Goal: Task Accomplishment & Management: Manage account settings

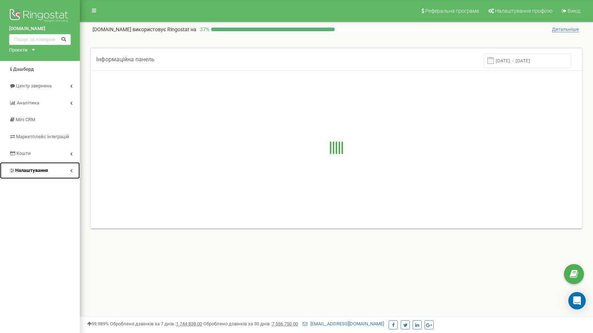
click at [34, 169] on span "Налаштування" at bounding box center [31, 170] width 33 height 5
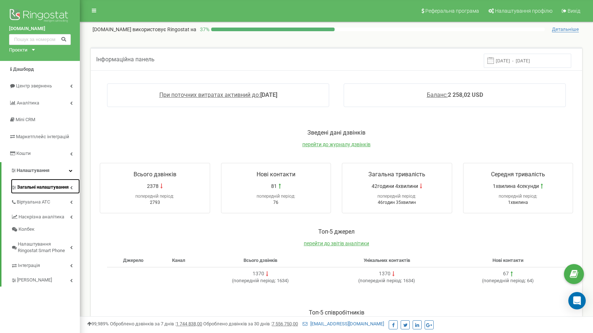
click at [39, 188] on span "Загальні налаштування" at bounding box center [43, 187] width 52 height 7
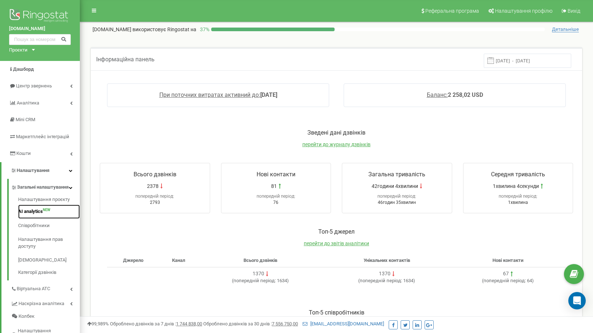
click at [37, 215] on link "AI analytics NEW" at bounding box center [49, 212] width 62 height 14
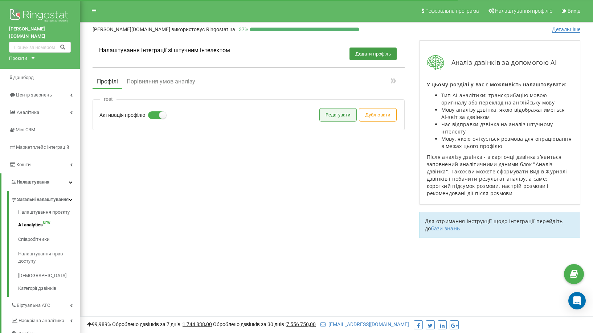
click at [355, 119] on button "Редагувати" at bounding box center [338, 115] width 37 height 13
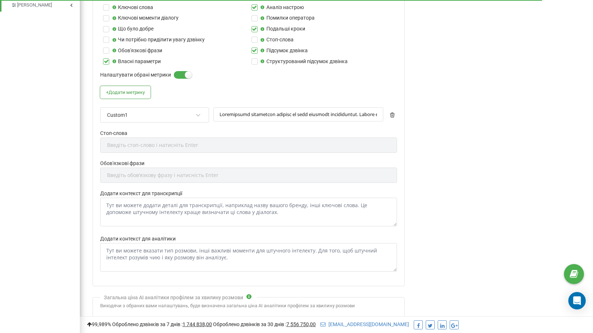
scroll to position [486, 0]
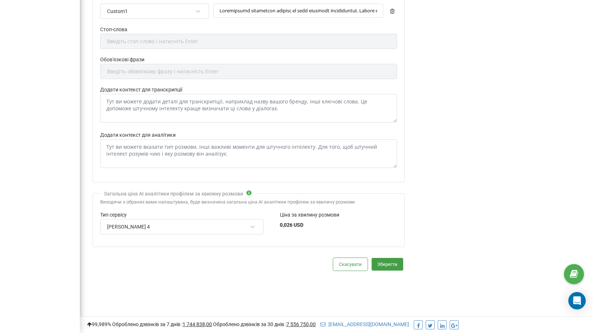
click at [150, 230] on div "Claude Sonnet 4" at bounding box center [177, 227] width 142 height 12
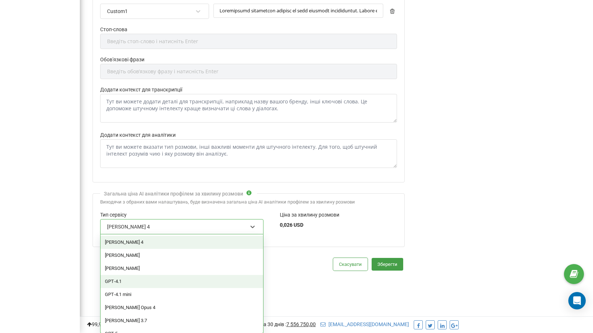
click at [155, 281] on div "GPT‑4.1" at bounding box center [182, 281] width 163 height 13
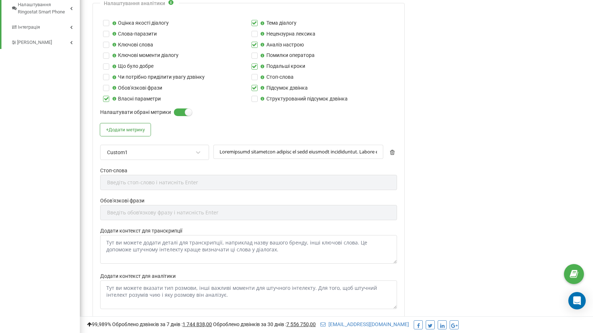
scroll to position [341, 0]
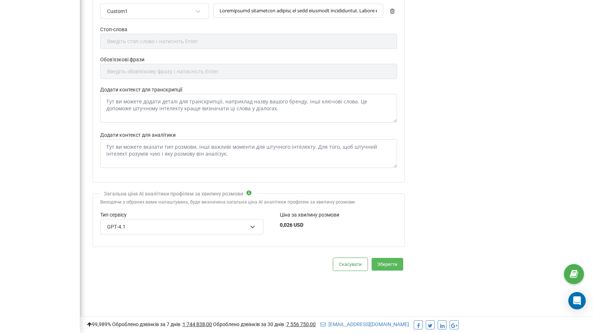
click at [390, 267] on button "Зберегти" at bounding box center [388, 264] width 32 height 13
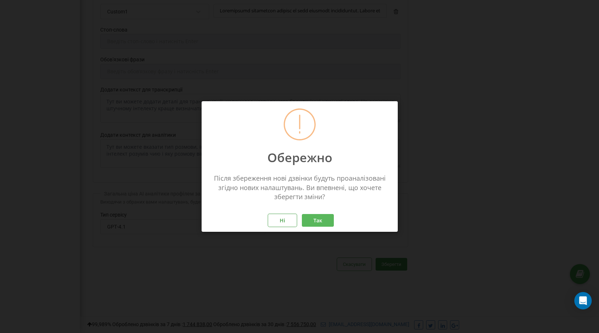
click at [314, 224] on button "Так" at bounding box center [318, 220] width 32 height 13
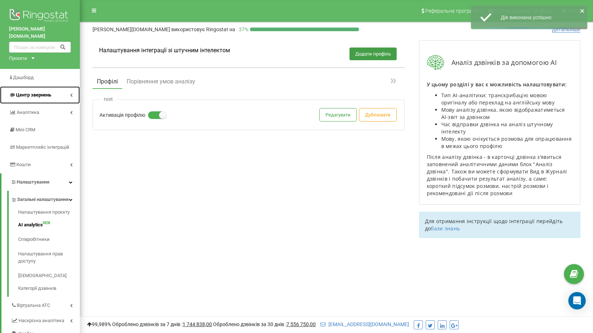
click at [38, 92] on span "Центр звернень" at bounding box center [33, 94] width 35 height 5
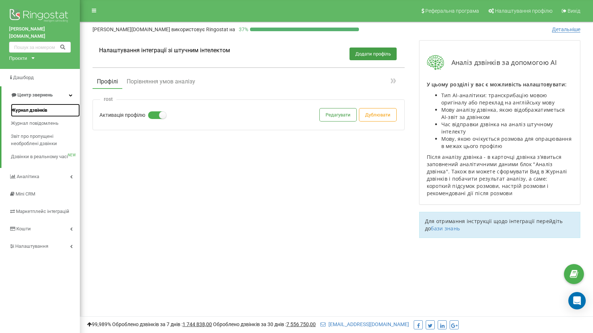
click at [38, 107] on span "Журнал дзвінків" at bounding box center [29, 110] width 36 height 7
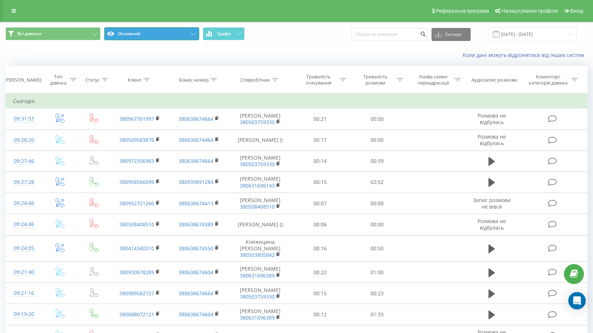
click at [132, 34] on button "Основний" at bounding box center [151, 33] width 95 height 13
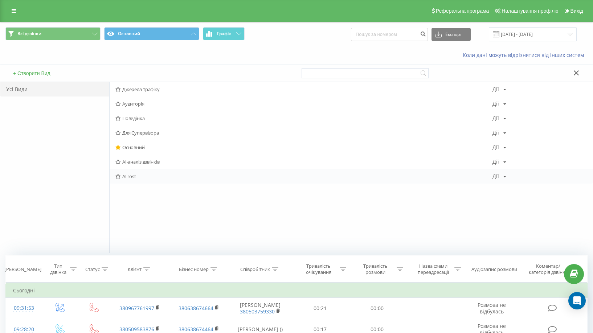
click at [130, 177] on span "AI rost" at bounding box center [303, 176] width 377 height 5
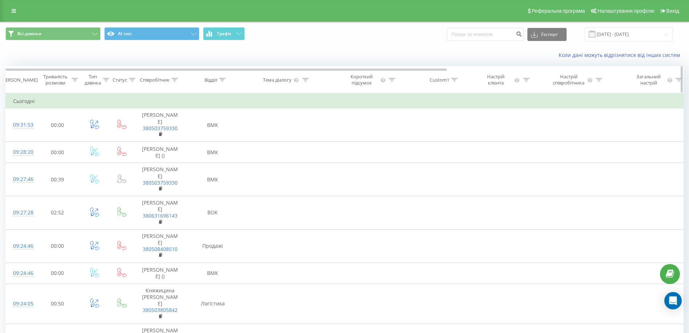
click at [73, 80] on icon at bounding box center [75, 80] width 7 height 4
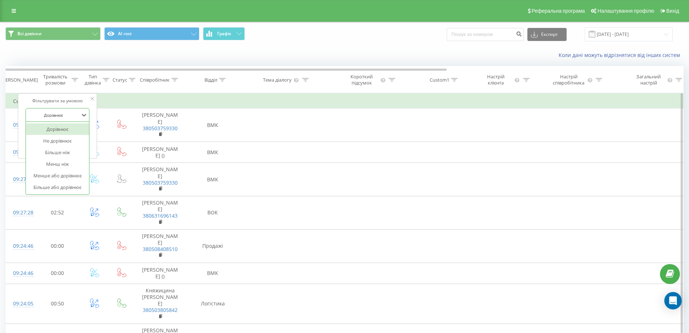
drag, startPoint x: 66, startPoint y: 118, endPoint x: 69, endPoint y: 123, distance: 6.2
click at [66, 118] on div at bounding box center [54, 115] width 52 height 7
click at [70, 189] on div "Більше або дорівнює" at bounding box center [57, 187] width 63 height 12
click at [54, 126] on input "text" at bounding box center [57, 132] width 64 height 13
type input "00:10"
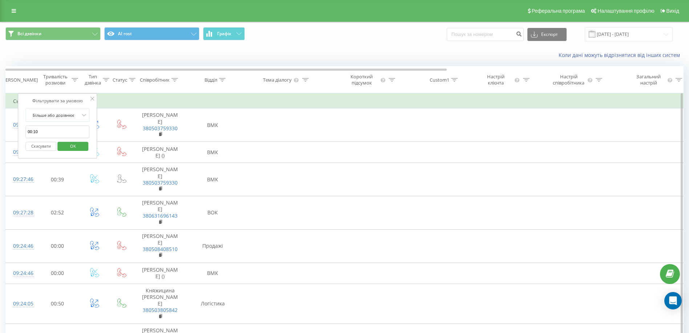
click at [67, 142] on span "OK" at bounding box center [73, 145] width 20 height 11
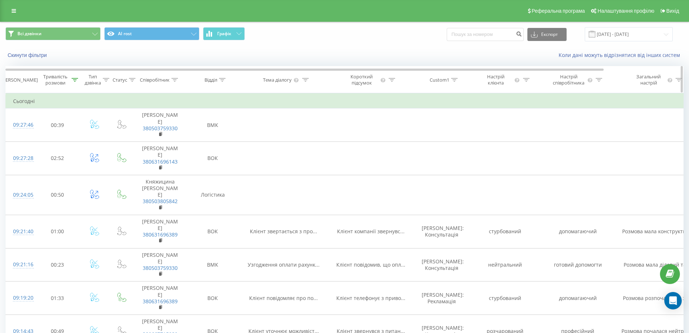
click at [221, 81] on icon at bounding box center [222, 80] width 7 height 4
click at [9, 5] on div "Реферальна програма Налаштування профілю Вихід" at bounding box center [344, 11] width 689 height 22
click at [13, 10] on icon at bounding box center [14, 10] width 4 height 5
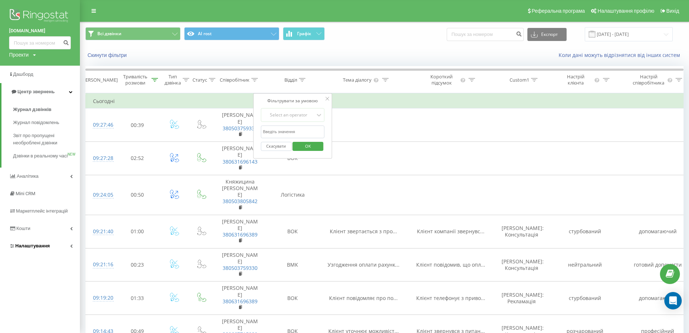
click at [40, 255] on link "Налаштування" at bounding box center [40, 245] width 80 height 17
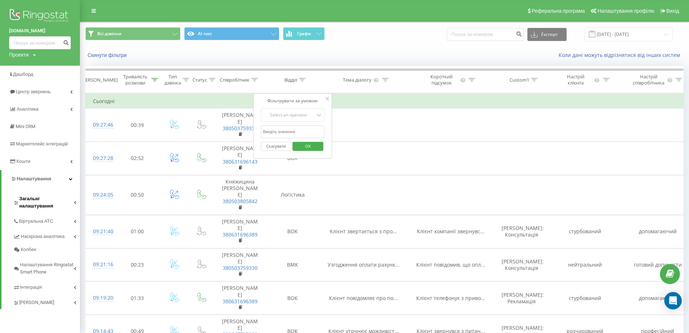
click at [41, 199] on span "Загальні налаштування" at bounding box center [46, 202] width 54 height 15
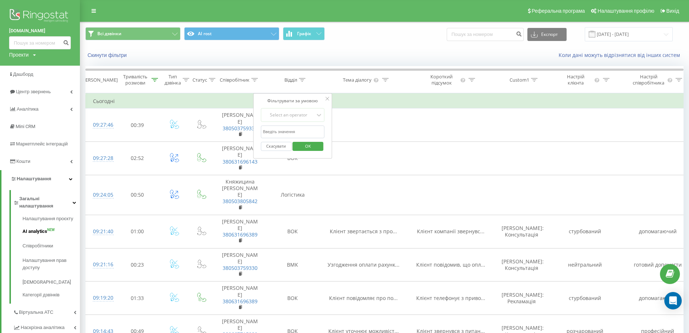
click at [43, 228] on span "AI analytics" at bounding box center [35, 231] width 25 height 7
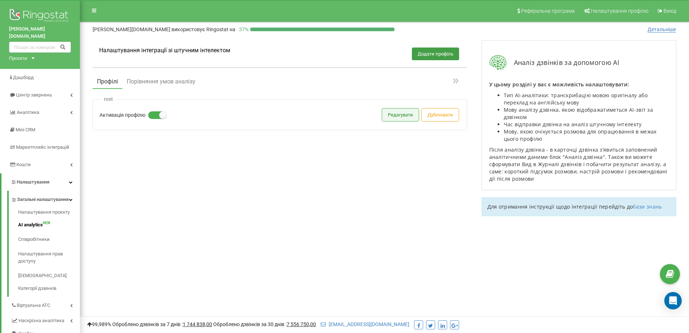
click at [410, 112] on button "Редагувати" at bounding box center [400, 115] width 37 height 13
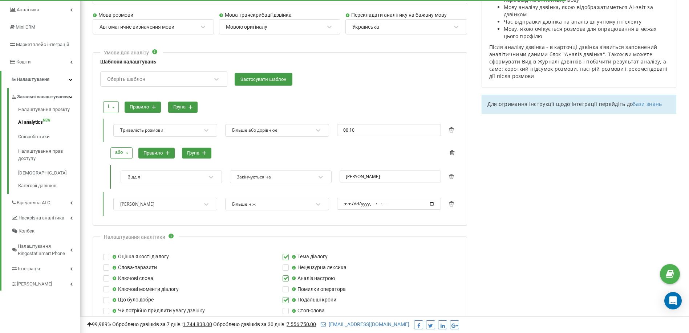
scroll to position [145, 0]
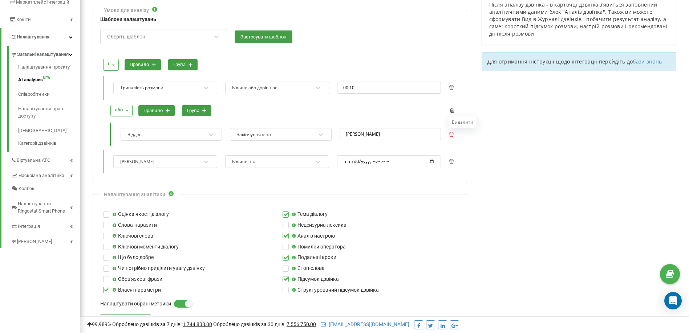
click at [453, 134] on icon at bounding box center [451, 134] width 5 height 5
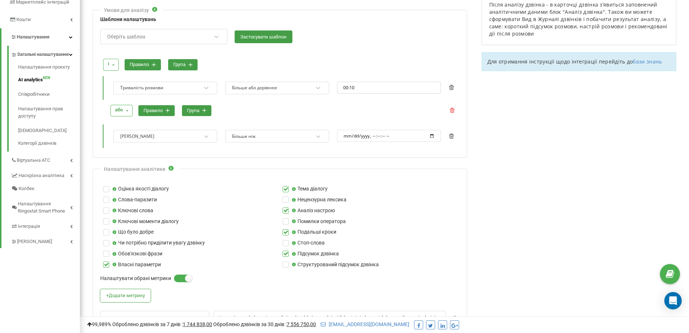
click at [451, 109] on icon at bounding box center [451, 110] width 5 height 5
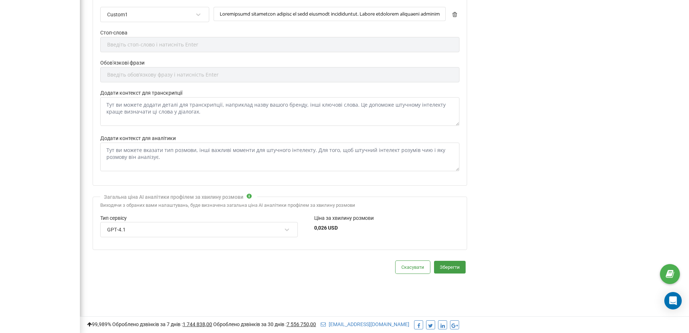
scroll to position [428, 0]
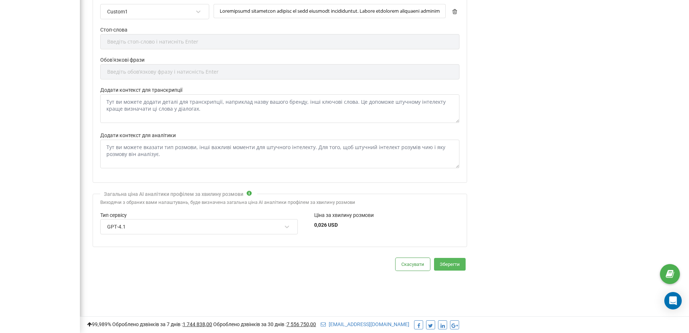
click at [459, 263] on button "Зберегти" at bounding box center [450, 264] width 32 height 13
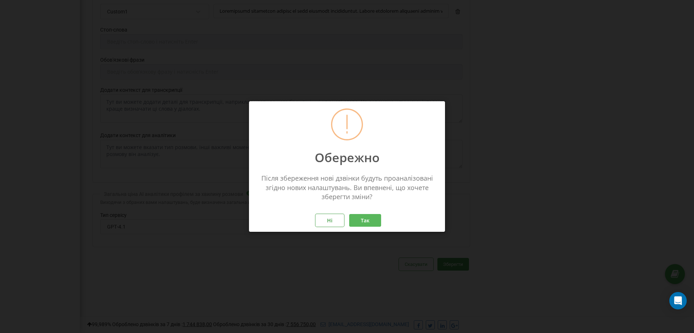
click at [372, 222] on button "Так" at bounding box center [365, 220] width 32 height 13
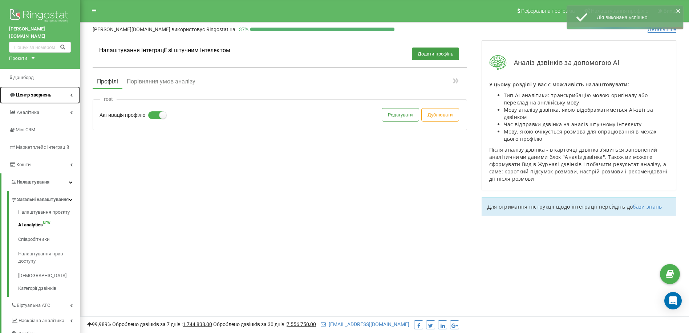
click at [30, 92] on span "Центр звернень" at bounding box center [33, 94] width 35 height 5
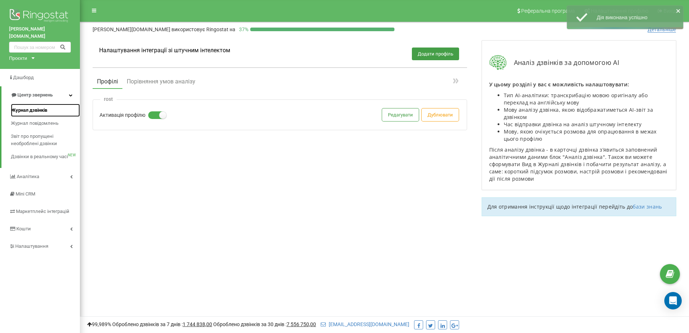
click at [36, 107] on span "Журнал дзвінків" at bounding box center [29, 110] width 36 height 7
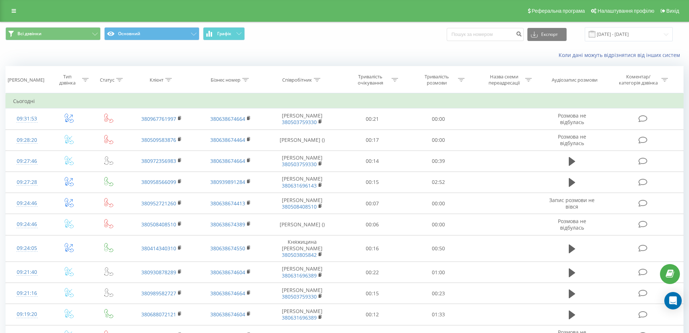
click at [122, 26] on div "Всі дзвінки Основний Графік Експорт .csv .xls .xlsx [DATE] - [DATE]" at bounding box center [344, 34] width 688 height 24
click at [126, 33] on button "Основний" at bounding box center [151, 33] width 95 height 13
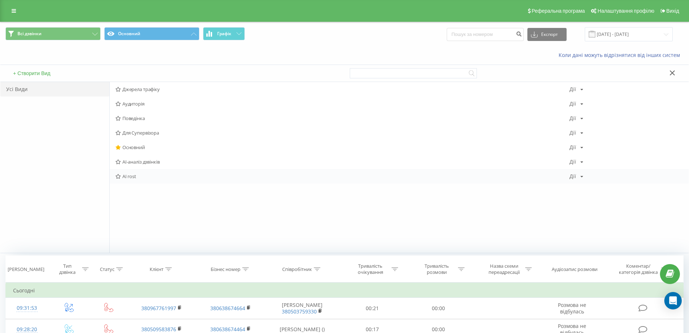
click at [134, 175] on span "AI rost" at bounding box center [342, 176] width 454 height 5
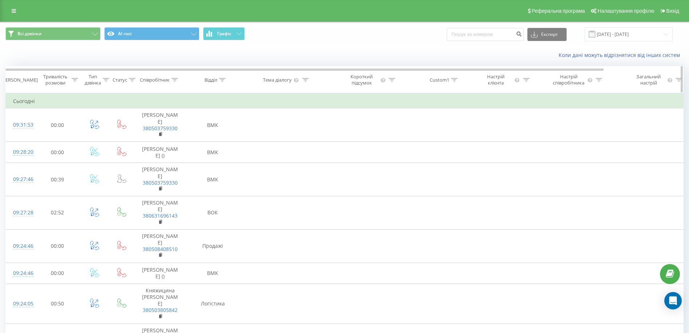
click at [77, 78] on icon at bounding box center [75, 80] width 7 height 4
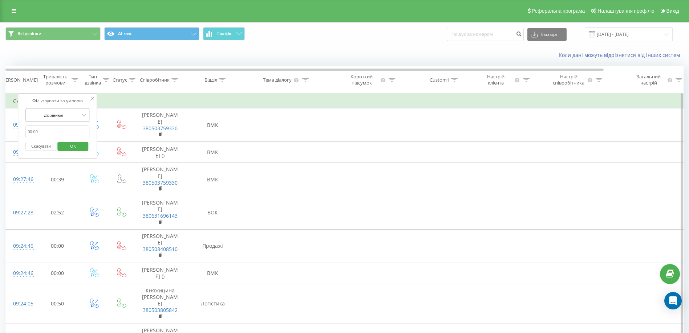
click at [73, 114] on div at bounding box center [54, 115] width 52 height 7
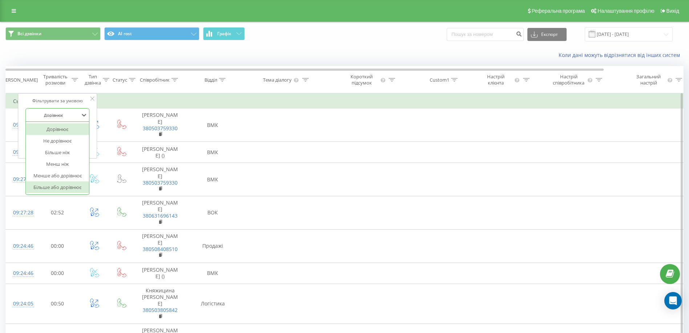
click at [62, 191] on div "Більше або дорівнює" at bounding box center [57, 187] width 63 height 12
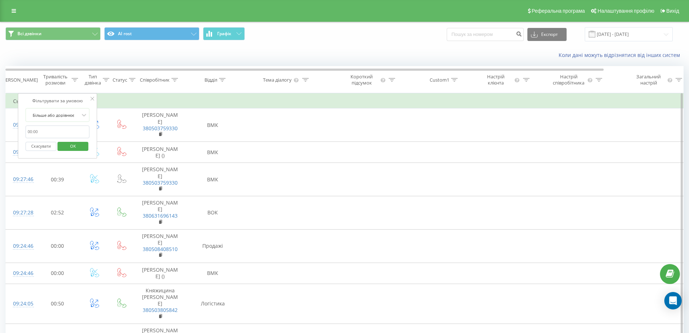
click at [58, 128] on input "text" at bounding box center [57, 132] width 64 height 13
type input "00:10"
click at [65, 147] on span "OK" at bounding box center [73, 145] width 20 height 11
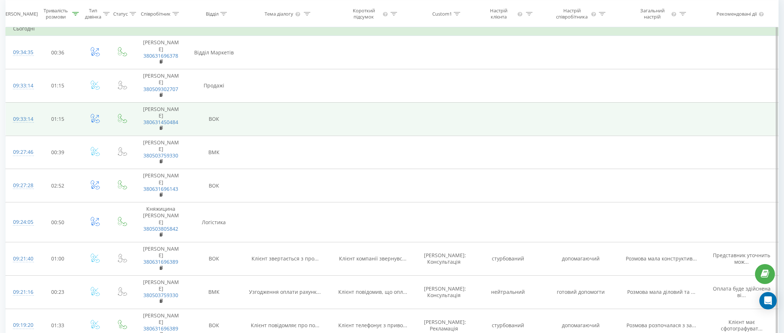
scroll to position [109, 0]
